Goal: Find specific page/section

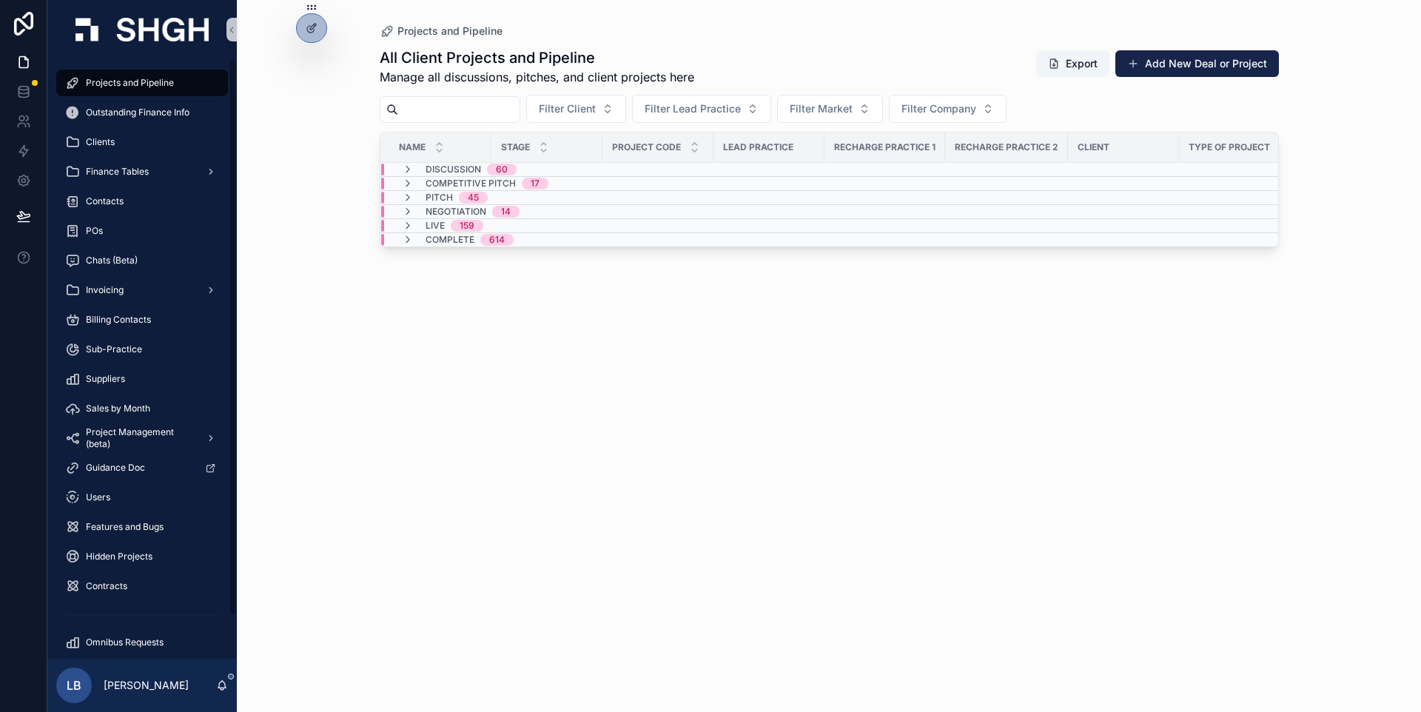
click at [278, 339] on div "Projects and Pipeline All Client Projects and Pipeline Manage all discussions, …" at bounding box center [829, 356] width 1184 height 712
click at [121, 503] on div "Users" at bounding box center [142, 498] width 154 height 24
